Goal: Use online tool/utility: Utilize a website feature to perform a specific function

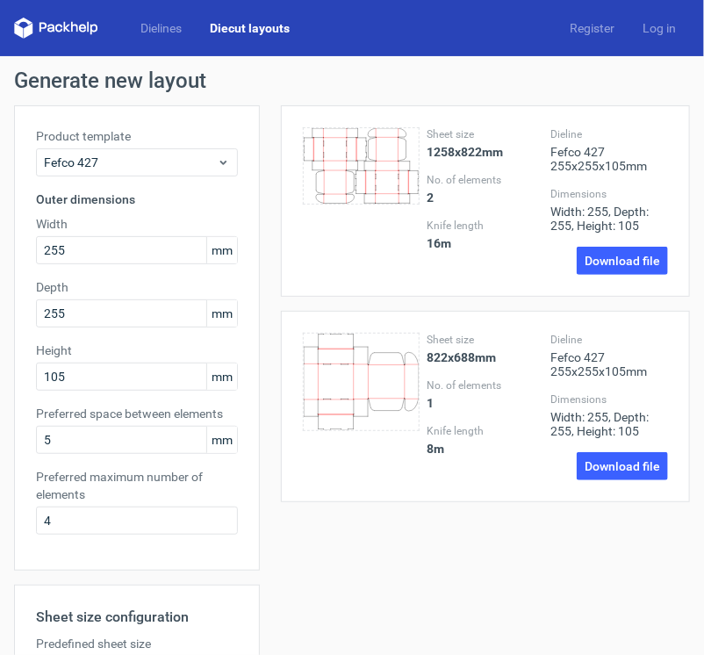
click at [449, 145] on strong "1258x822mm" at bounding box center [464, 152] width 76 height 14
click at [147, 50] on div "Dielines Diecut layouts Register Log in" at bounding box center [352, 28] width 704 height 56
click at [81, 254] on input "255" at bounding box center [137, 250] width 202 height 28
type input "2"
type input "360"
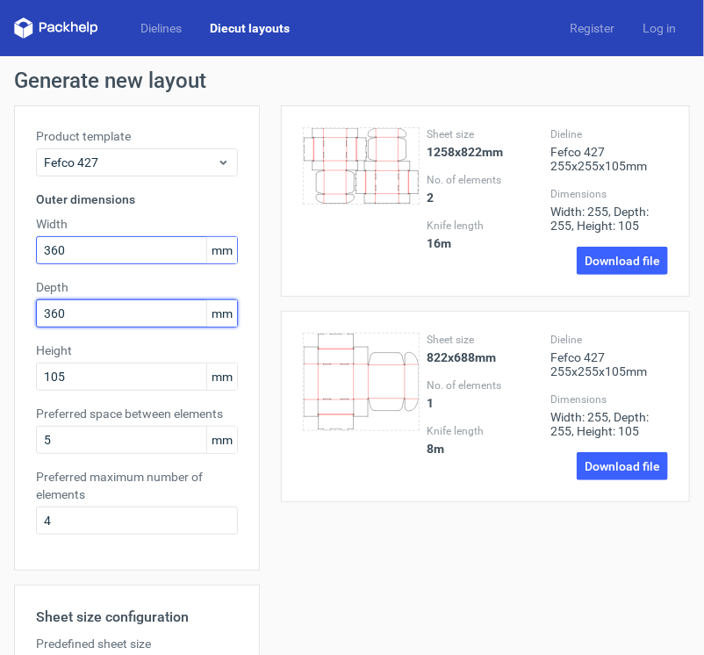
type input "360"
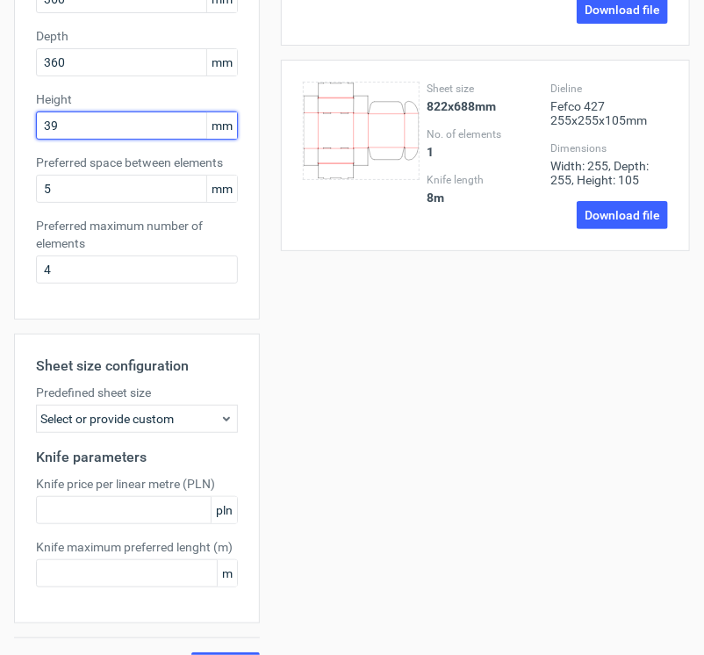
scroll to position [289, 0]
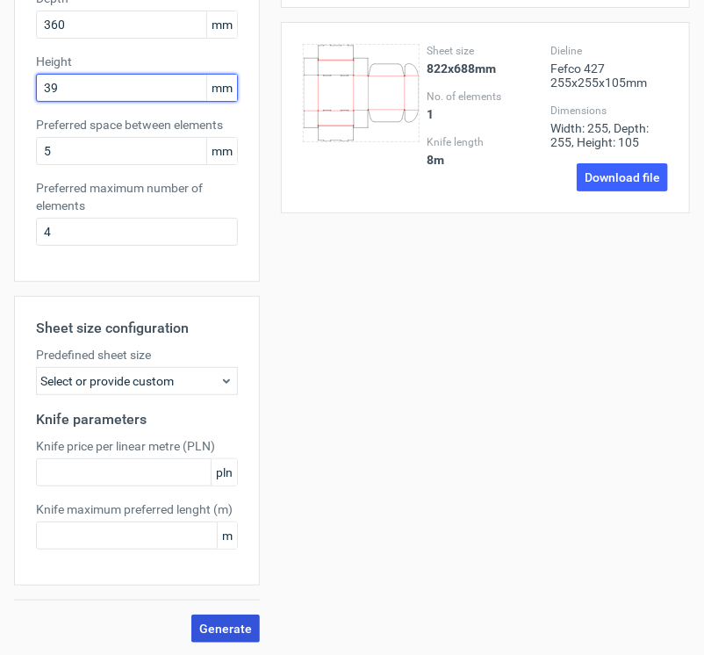
type input "39"
click at [214, 622] on span "Generate" at bounding box center [225, 628] width 53 height 12
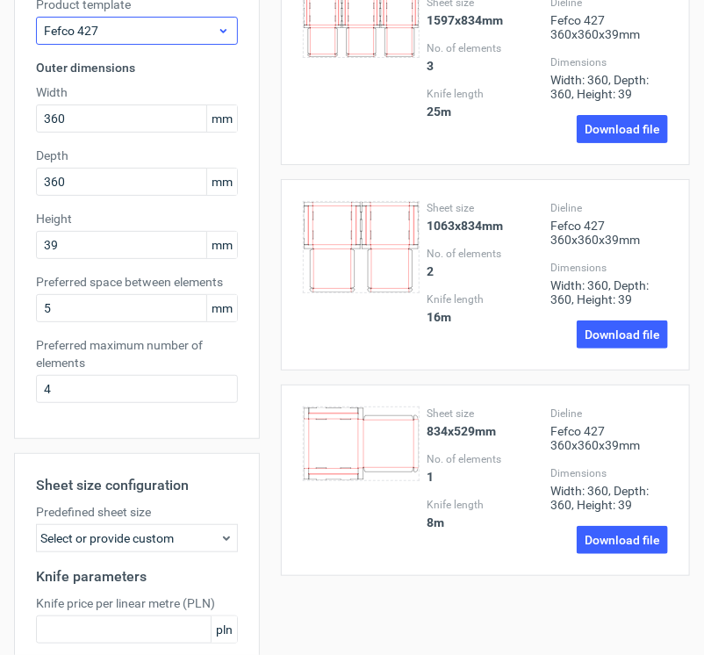
scroll to position [0, 0]
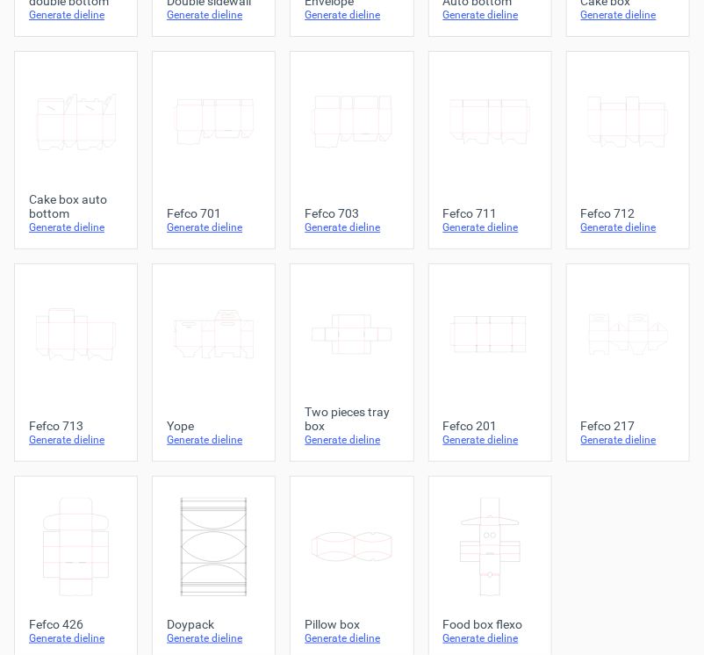
scroll to position [496, 0]
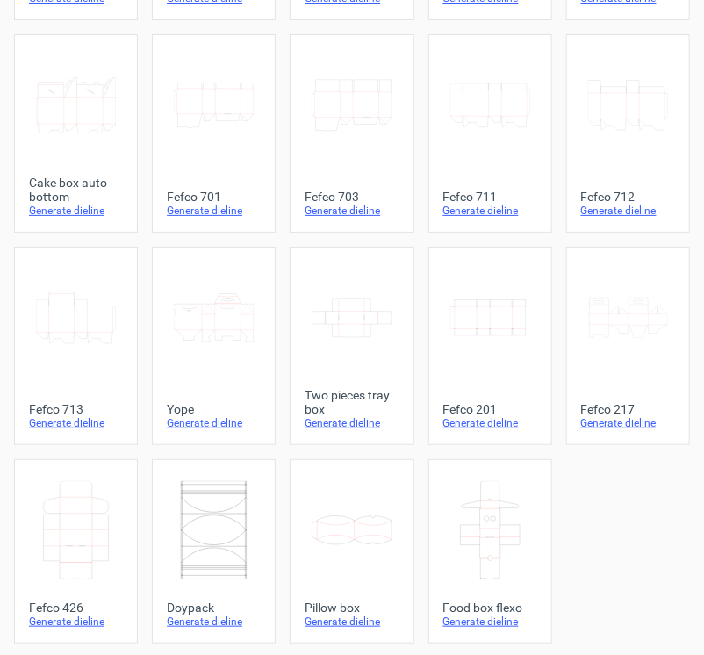
click at [461, 184] on div at bounding box center [490, 182] width 94 height 14
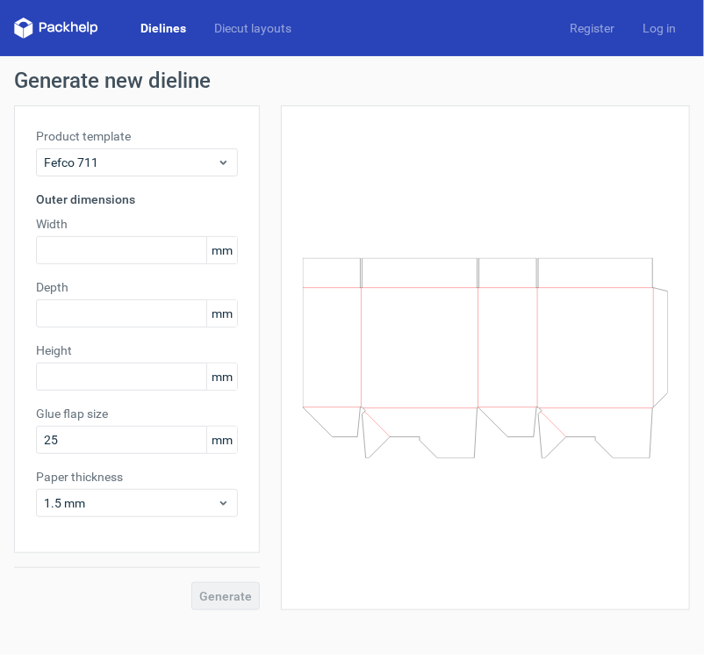
click at [461, 184] on div at bounding box center [485, 357] width 365 height 461
